Goal: Task Accomplishment & Management: Manage account settings

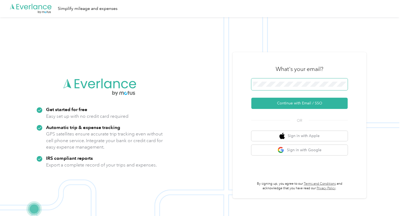
click at [301, 103] on button "Continue with Email / SSO" at bounding box center [299, 103] width 96 height 11
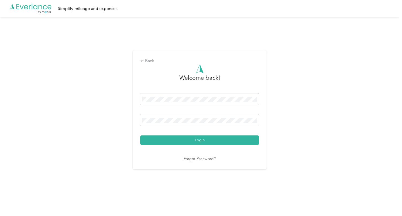
click at [201, 140] on button "Login" at bounding box center [199, 139] width 119 height 9
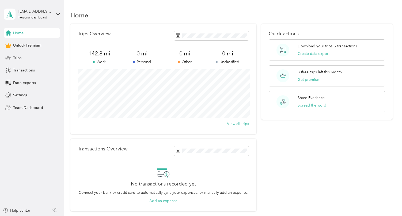
click at [24, 62] on div "Trips" at bounding box center [32, 58] width 56 height 10
